Goal: Information Seeking & Learning: Learn about a topic

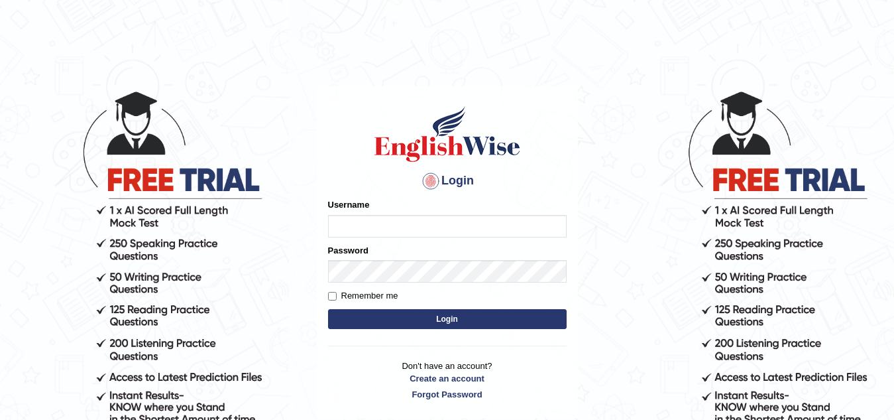
type input "Narendrasingh"
click at [448, 318] on button "Login" at bounding box center [447, 319] width 239 height 20
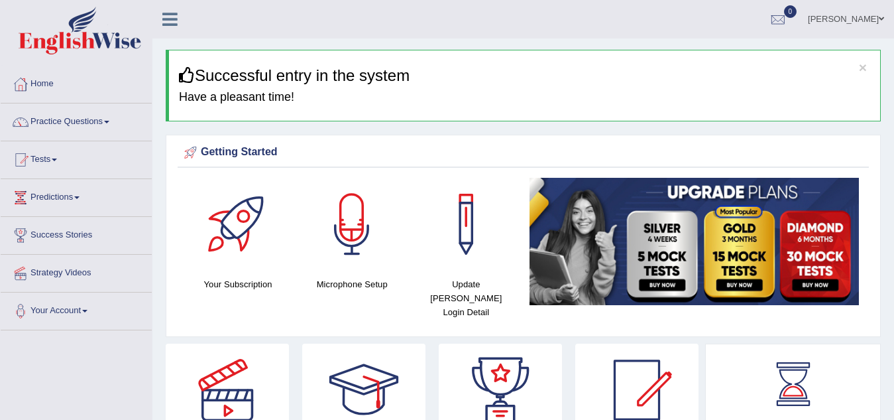
click at [105, 119] on link "Practice Questions" at bounding box center [76, 119] width 151 height 33
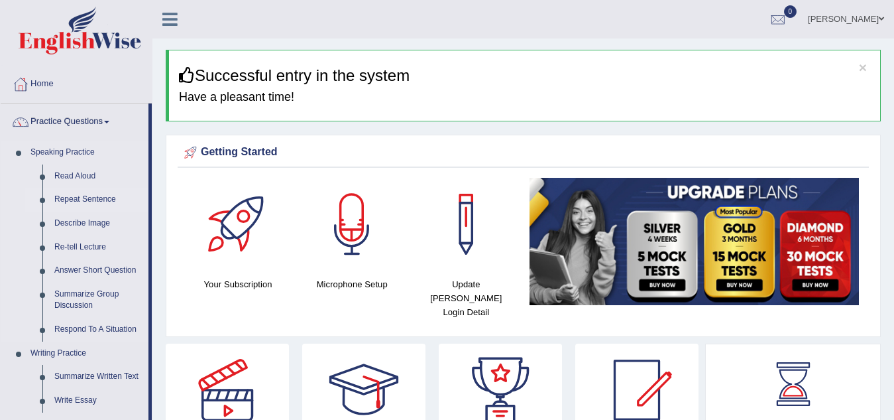
click at [91, 196] on link "Repeat Sentence" at bounding box center [98, 200] width 100 height 24
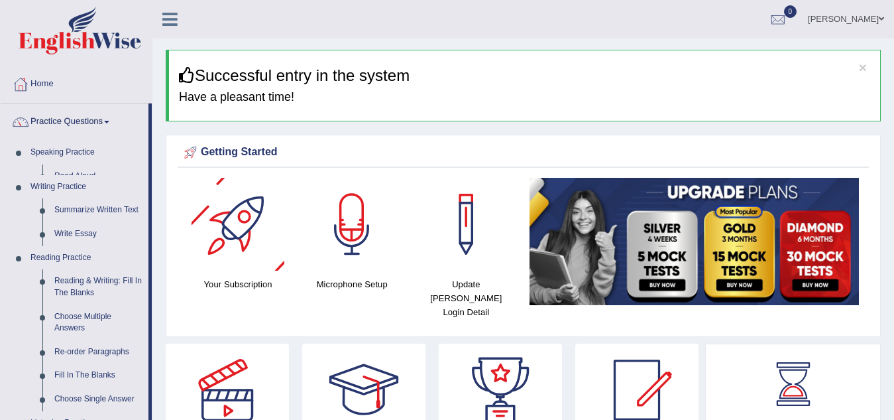
scroll to position [4, 0]
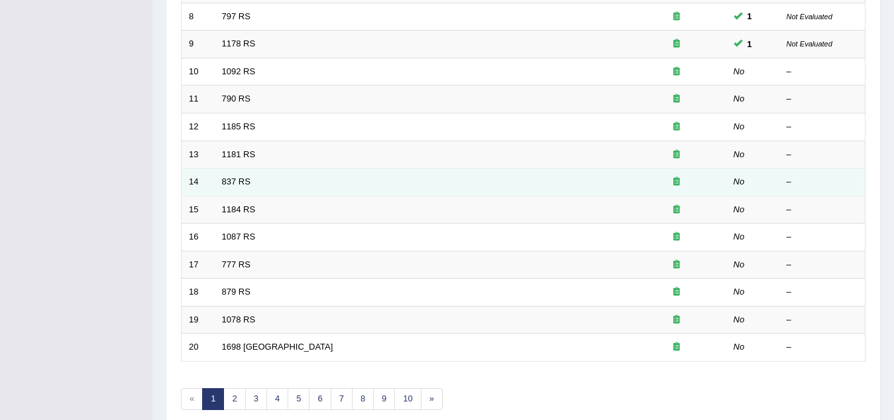
scroll to position [398, 0]
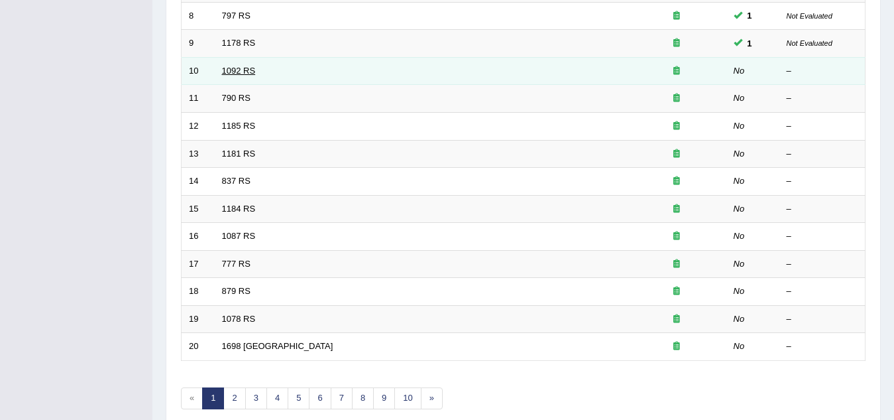
click at [237, 72] on link "1092 RS" at bounding box center [239, 71] width 34 height 10
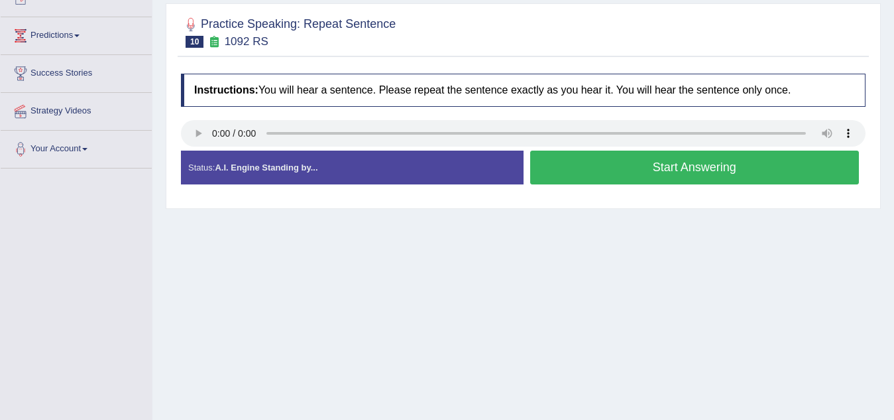
scroll to position [133, 0]
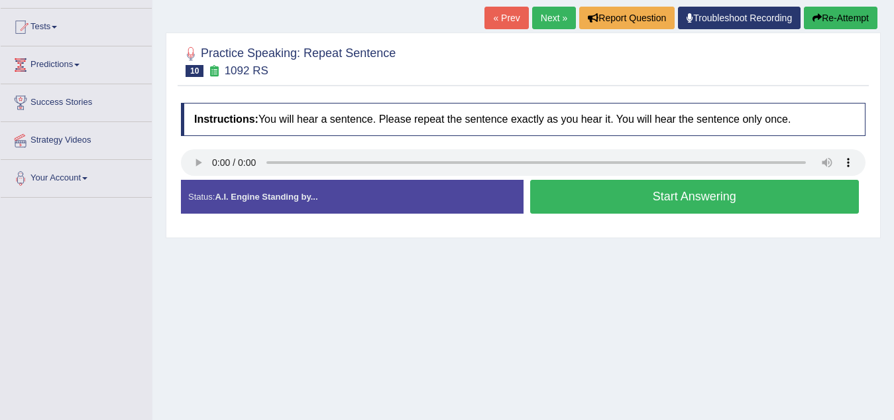
click at [688, 196] on button "Start Answering" at bounding box center [694, 197] width 329 height 34
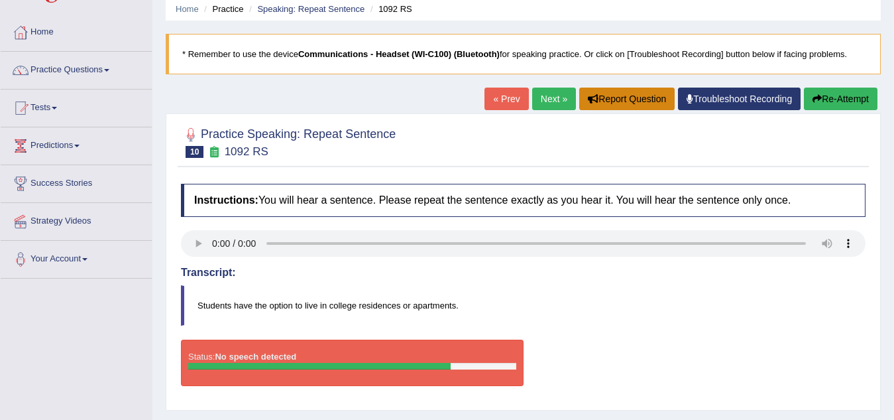
scroll to position [0, 0]
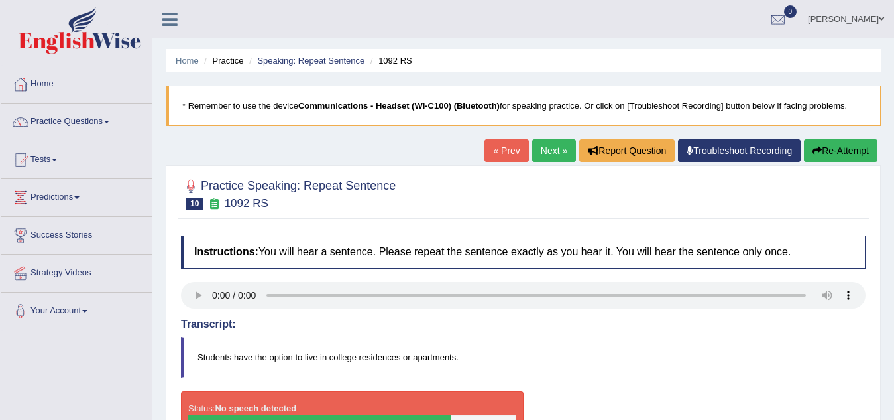
click at [542, 147] on link "Next »" at bounding box center [554, 150] width 44 height 23
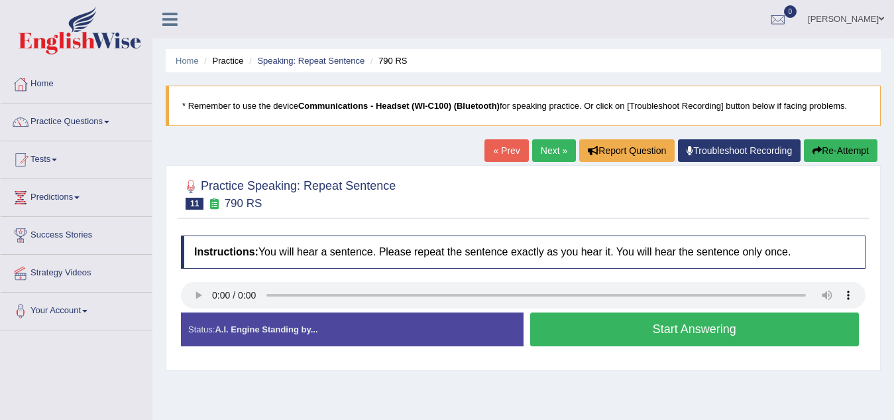
click at [669, 335] on button "Start Answering" at bounding box center [694, 329] width 329 height 34
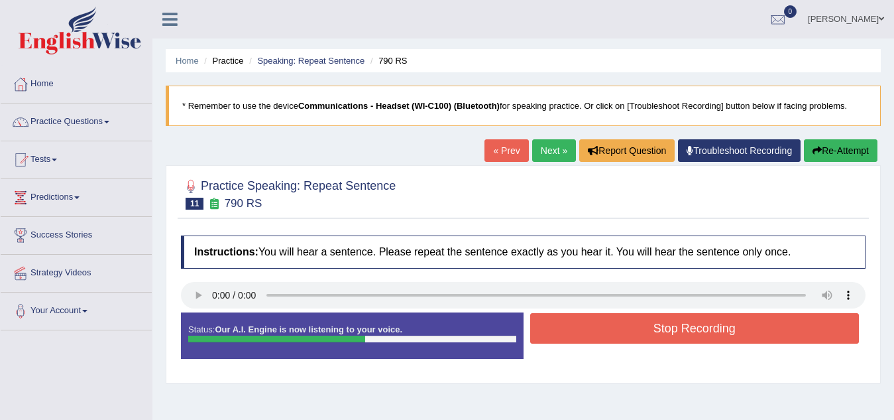
click at [659, 327] on button "Stop Recording" at bounding box center [694, 328] width 329 height 30
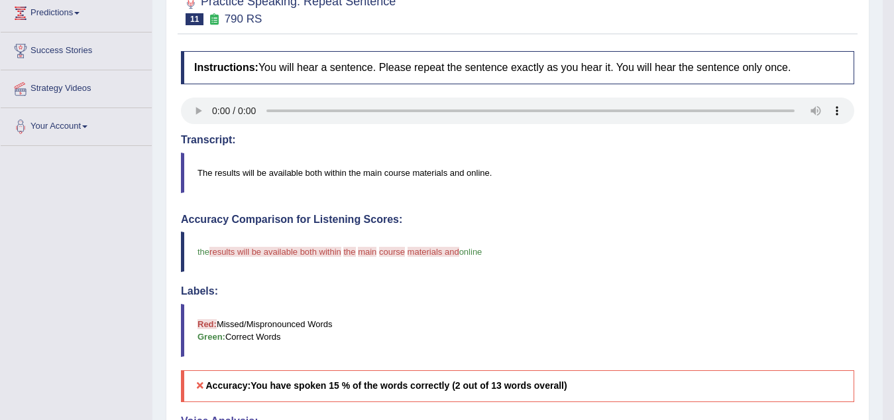
scroll to position [145, 0]
